Goal: Complete application form

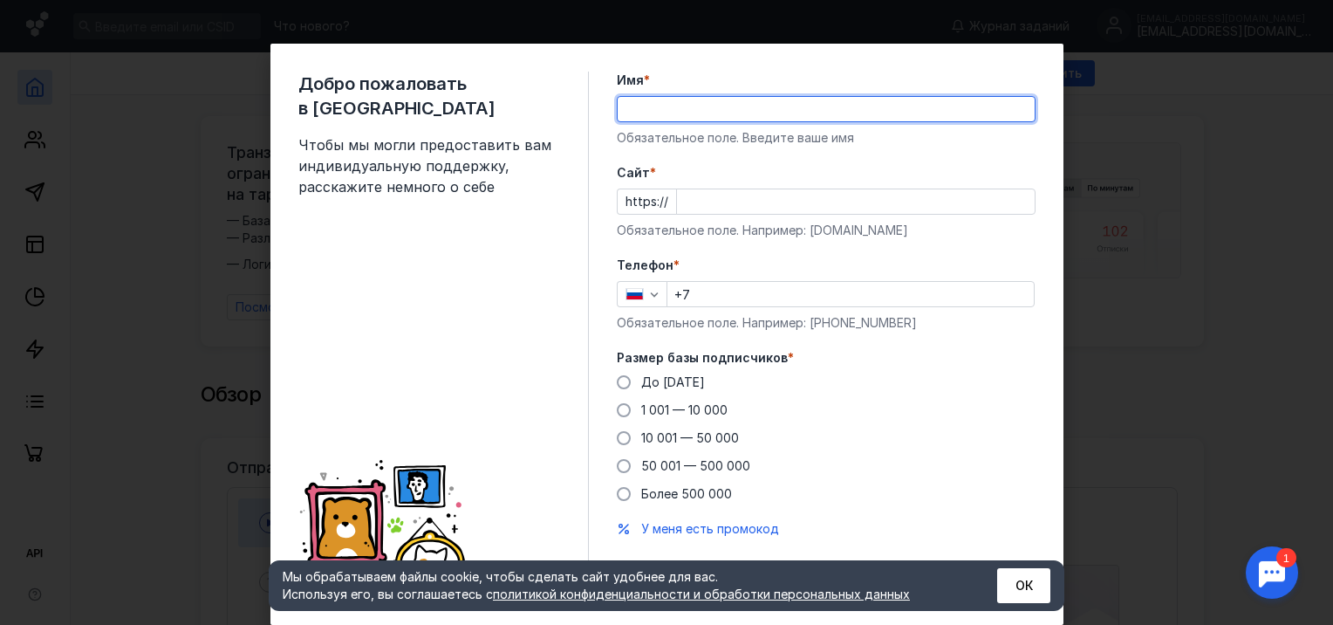
click at [679, 106] on input "Имя *" at bounding box center [826, 109] width 417 height 24
type input "Надежда"
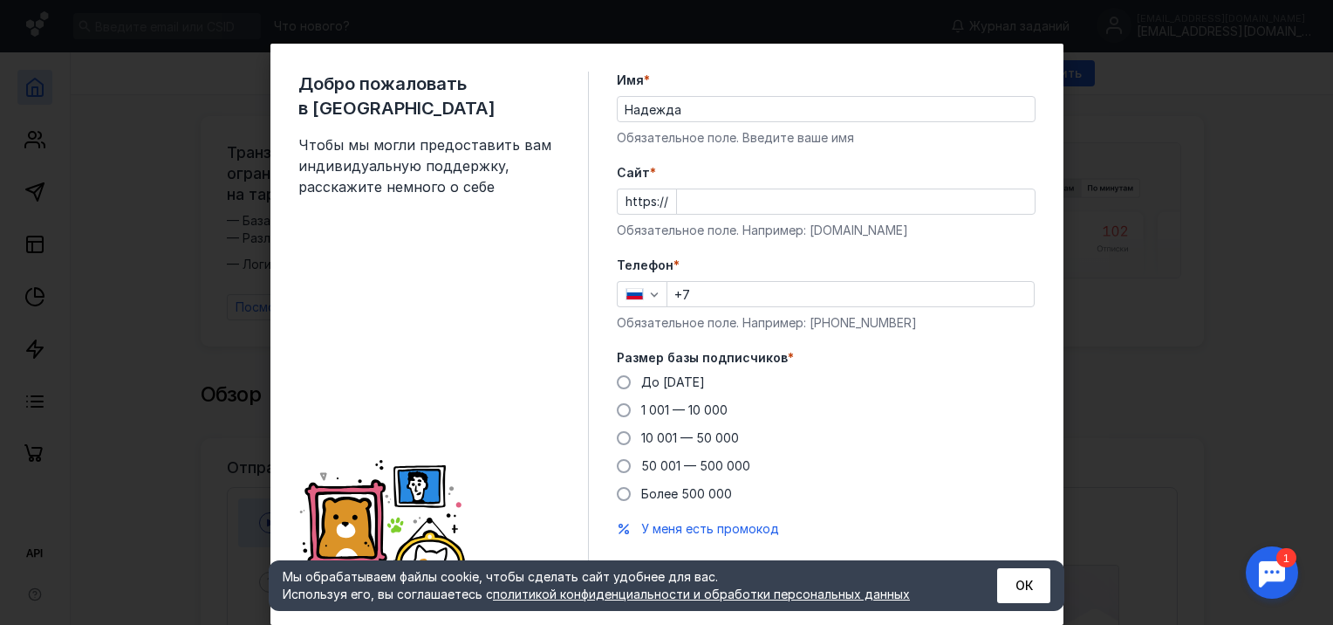
click at [727, 272] on label "Телефон *" at bounding box center [826, 265] width 419 height 17
click at [727, 286] on input "+7" at bounding box center [850, 294] width 366 height 24
type input "[PHONE_NUMBER]"
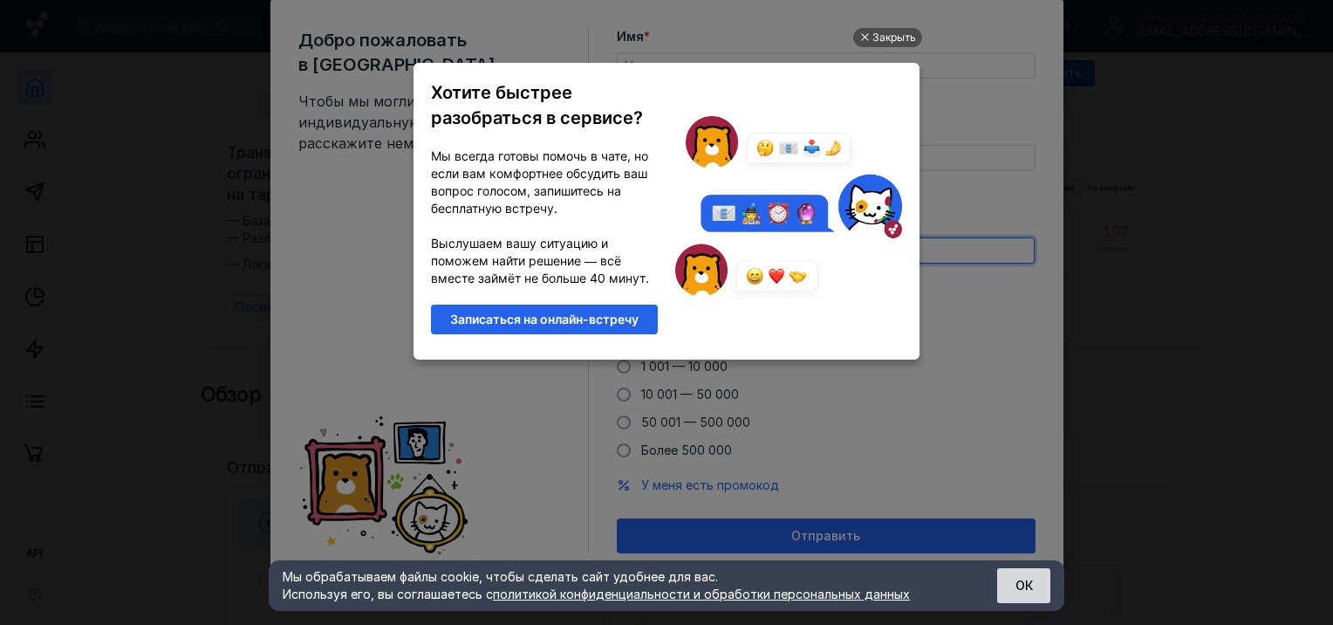
click at [1020, 594] on button "ОК" at bounding box center [1023, 585] width 53 height 35
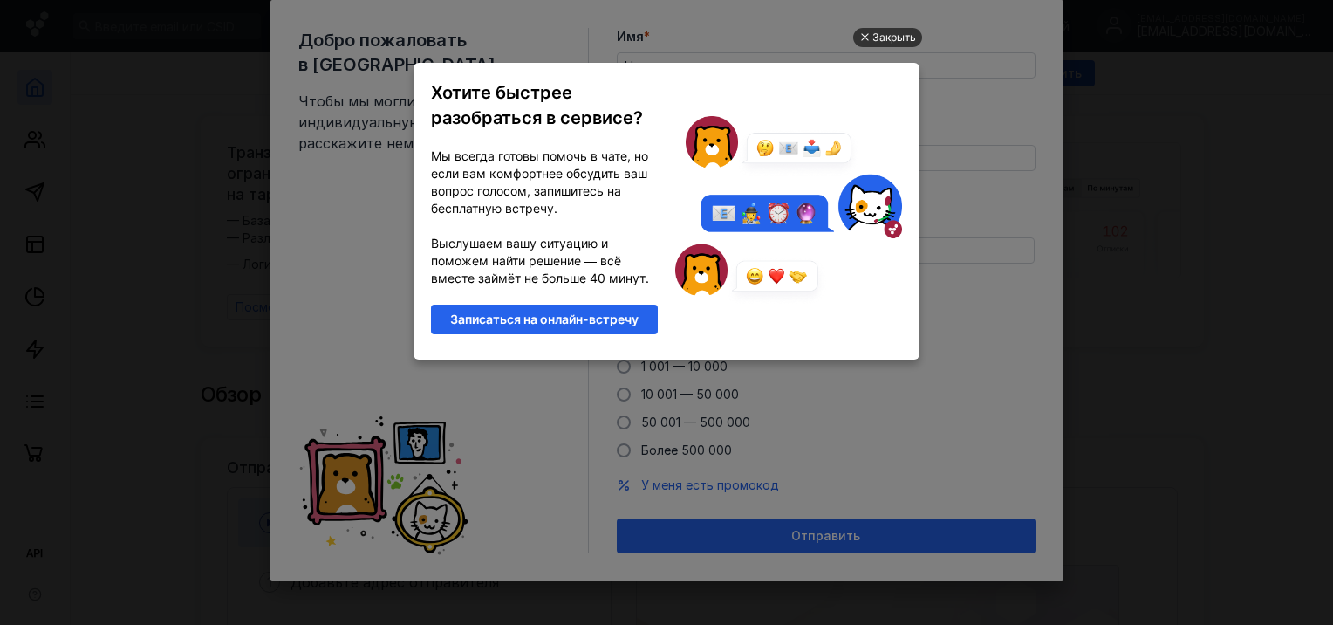
click at [890, 32] on div "Закрыть" at bounding box center [895, 37] width 44 height 19
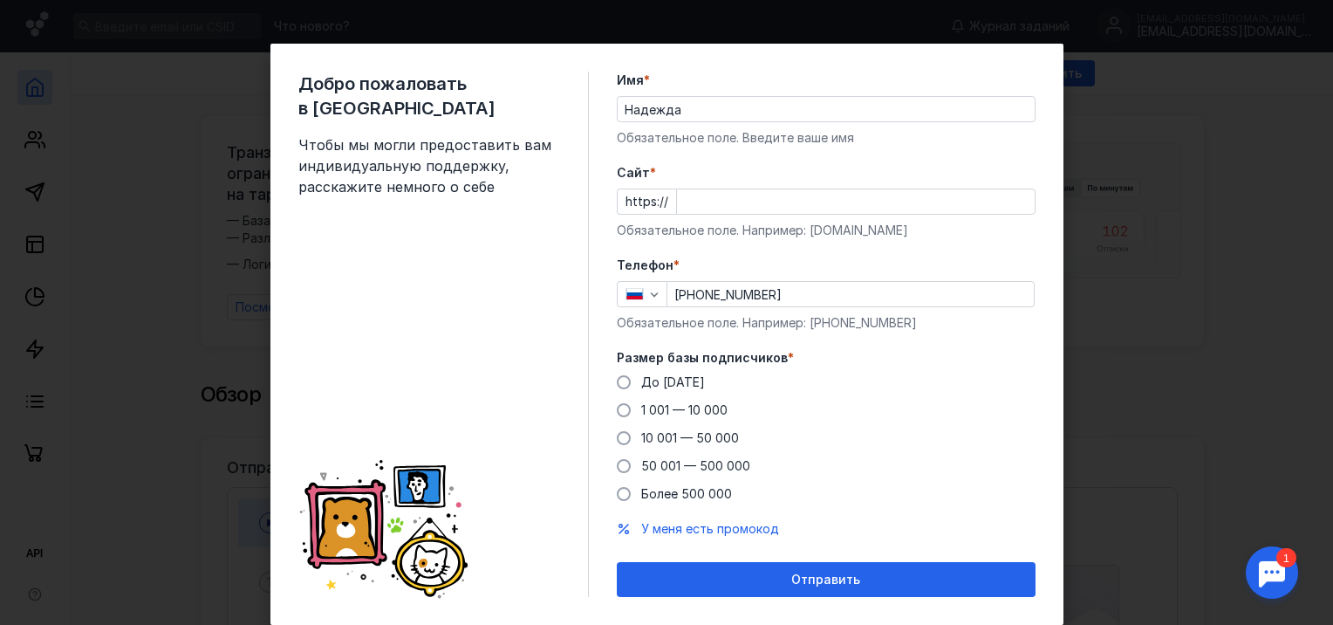
click at [171, 313] on div "Добро пожаловать в Sendsay Чтобы мы могли предоставить вам индивидуальную подде…" at bounding box center [666, 312] width 1333 height 625
drag, startPoint x: 599, startPoint y: 196, endPoint x: 589, endPoint y: 193, distance: 11.0
click at [583, 193] on div "Добро пожаловать в Sendsay Чтобы мы могли предоставить вам индивидуальную подде…" at bounding box center [666, 334] width 793 height 581
paste input "[DOMAIN_NAME]"
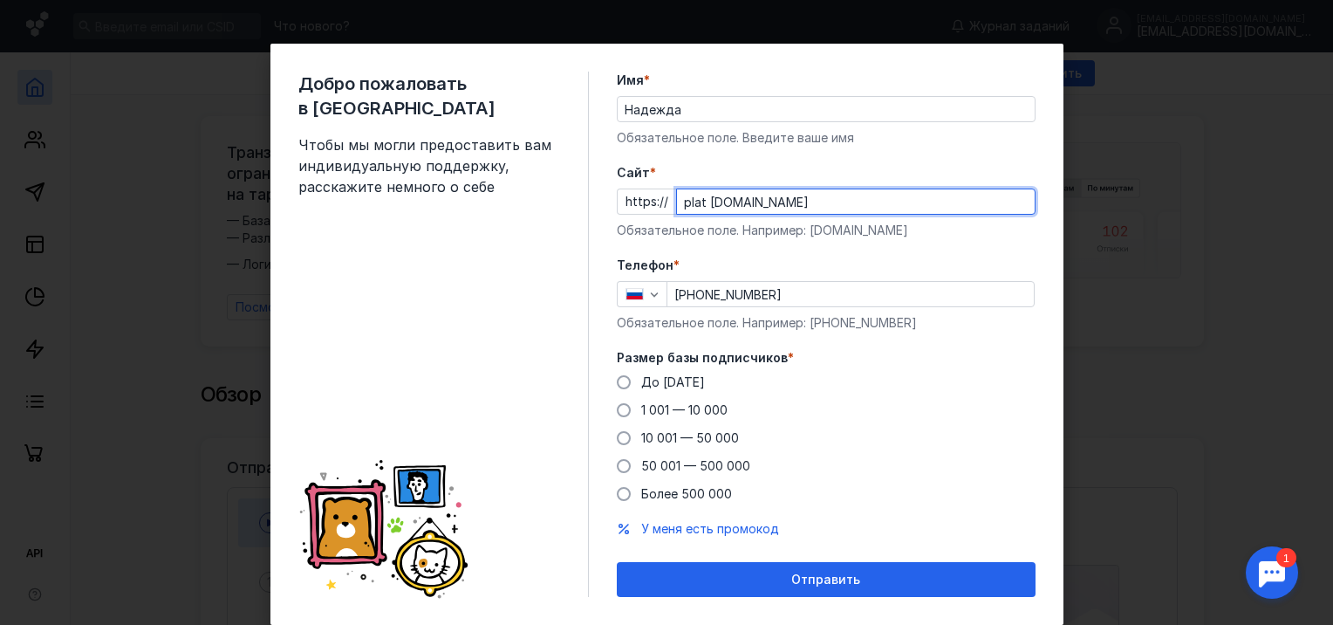
drag, startPoint x: 888, startPoint y: 202, endPoint x: 663, endPoint y: 196, distance: 225.2
click at [663, 196] on div "https:// plat [DOMAIN_NAME]" at bounding box center [826, 201] width 419 height 26
paste input "text"
type input "[DOMAIN_NAME]"
click at [818, 198] on input "[DOMAIN_NAME]" at bounding box center [856, 201] width 358 height 24
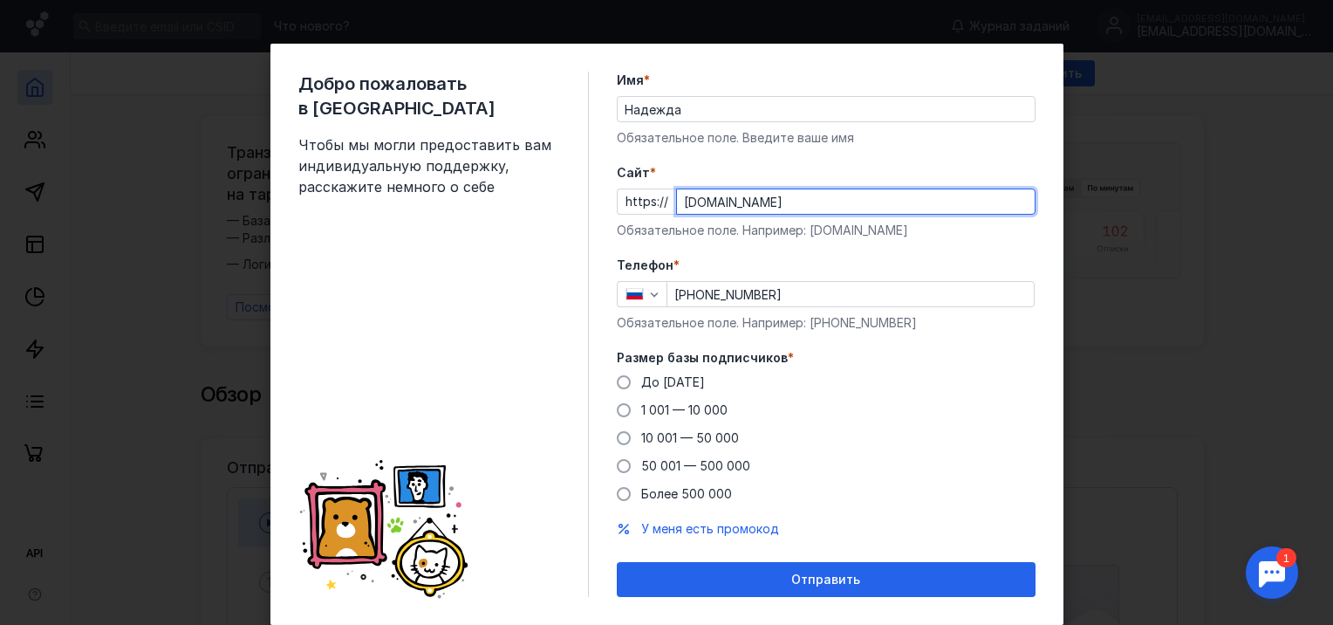
drag, startPoint x: 797, startPoint y: 201, endPoint x: 632, endPoint y: 202, distance: 164.9
click at [632, 202] on div "https:// [DOMAIN_NAME]" at bounding box center [826, 201] width 419 height 26
paste input "[DOMAIN_NAME]"
type input "[DOMAIN_NAME]"
